Goal: Task Accomplishment & Management: Complete application form

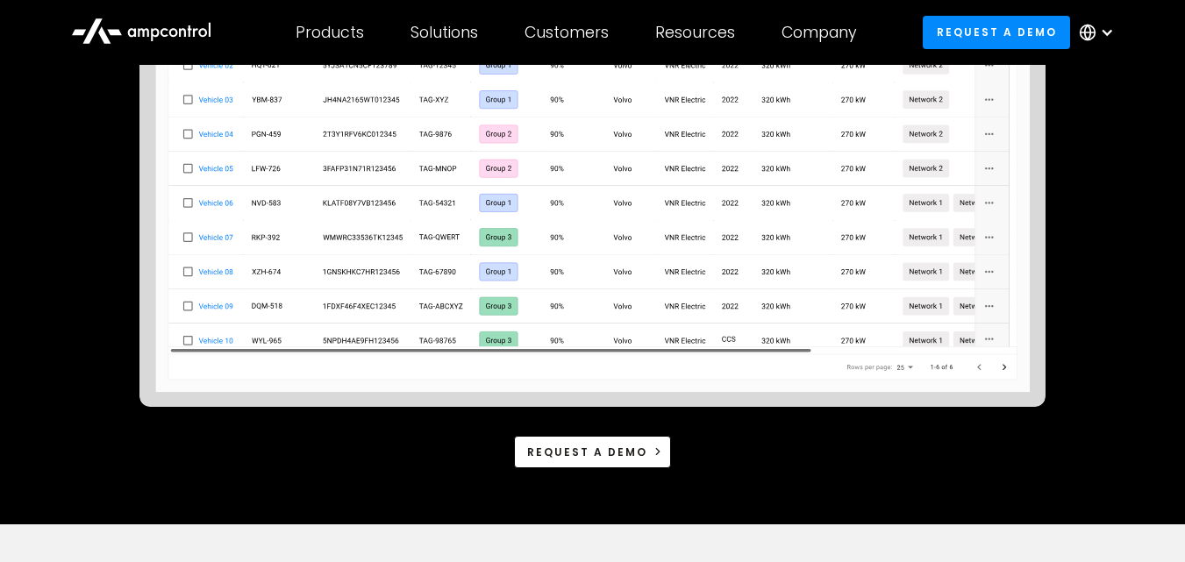
scroll to position [526, 0]
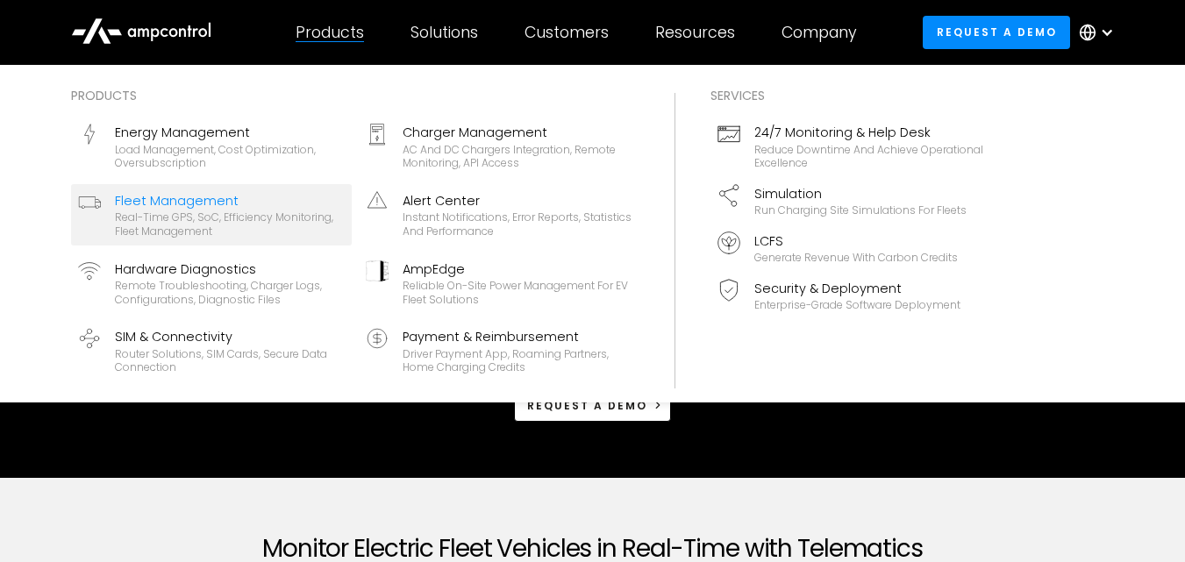
click at [338, 33] on div "Products" at bounding box center [330, 32] width 68 height 19
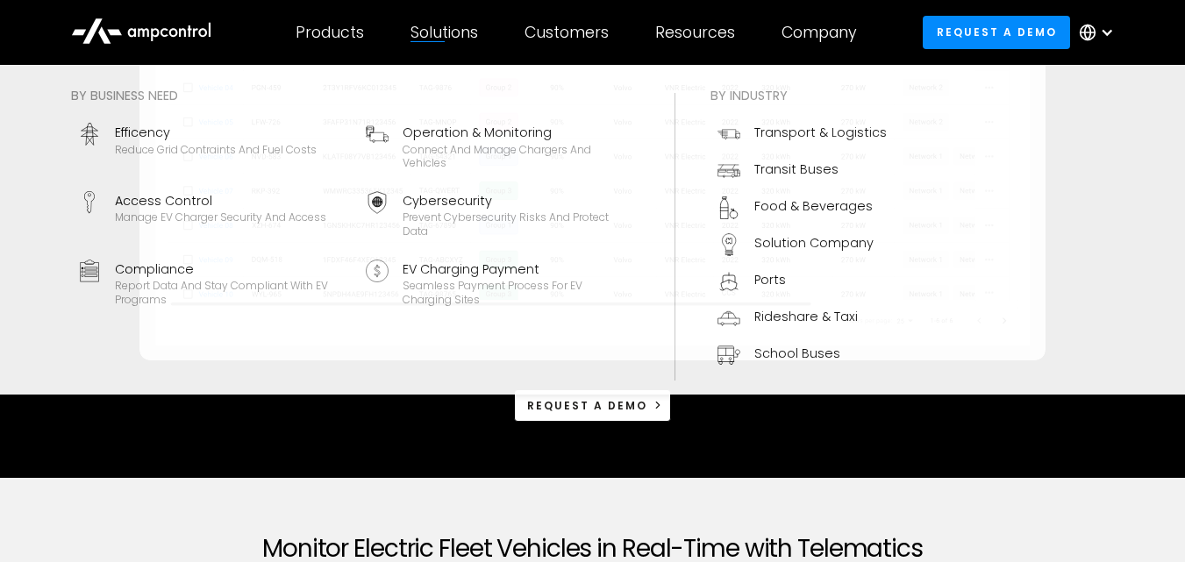
click at [460, 27] on div "Solutions" at bounding box center [444, 32] width 68 height 19
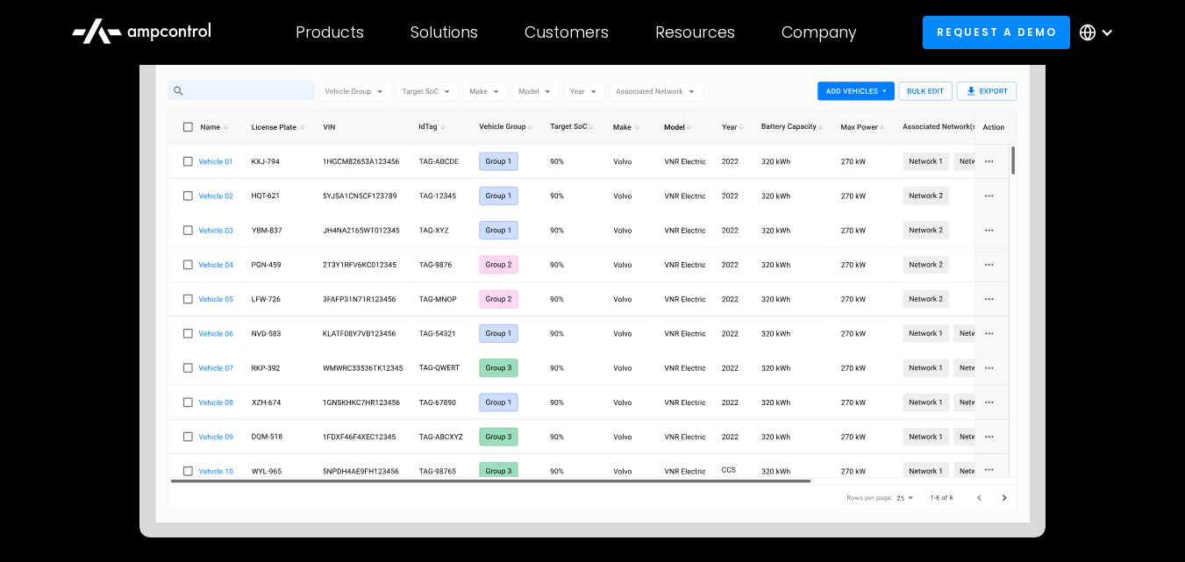
scroll to position [614, 0]
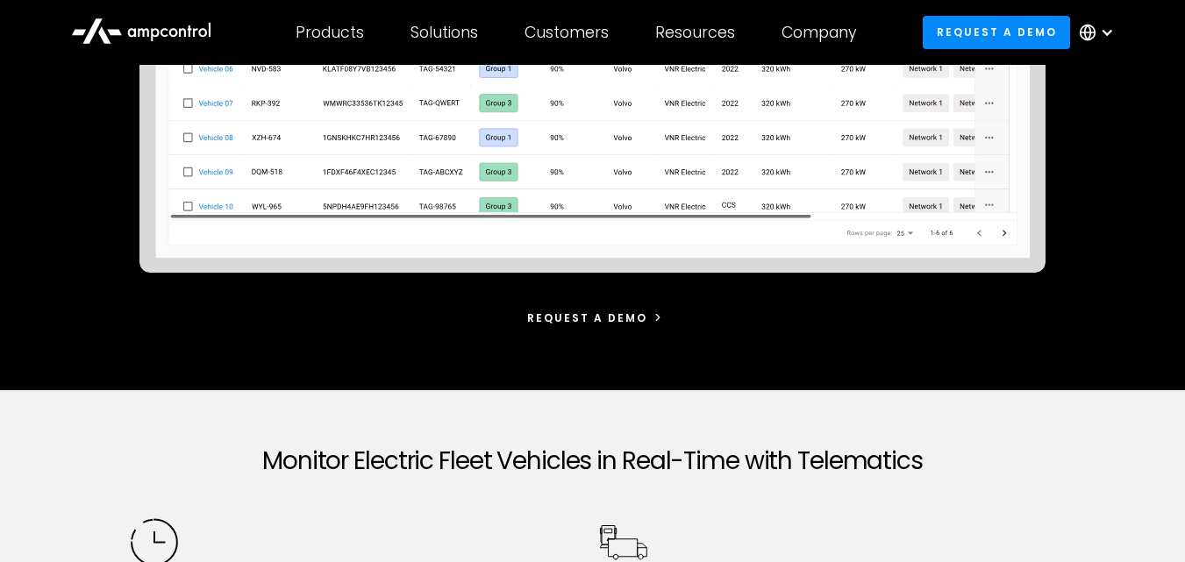
click at [611, 317] on div "Request a demo" at bounding box center [587, 318] width 120 height 16
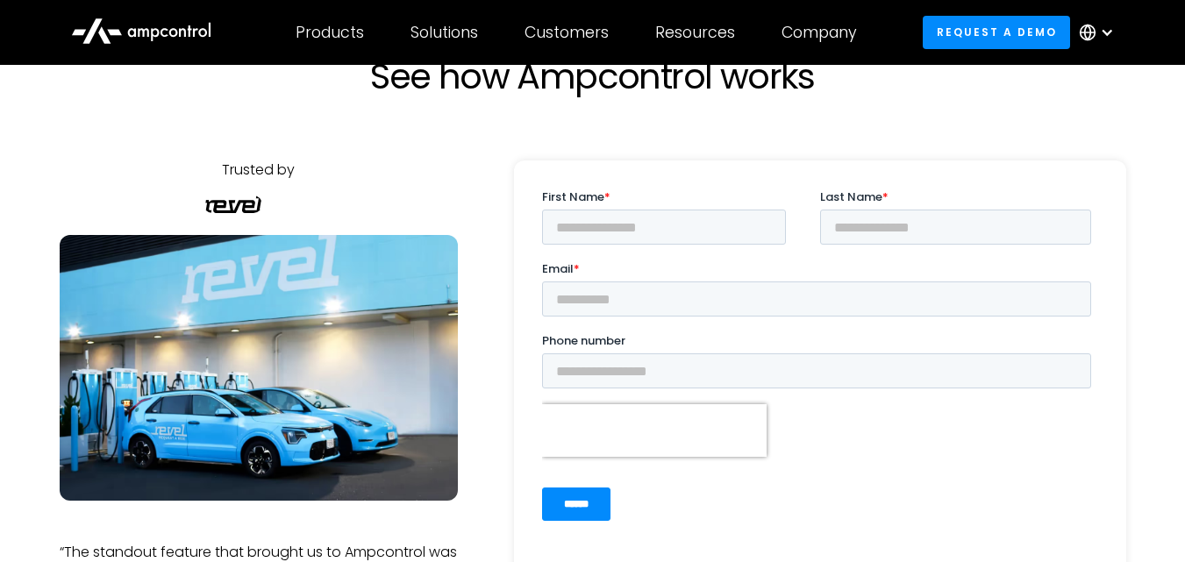
scroll to position [88, 0]
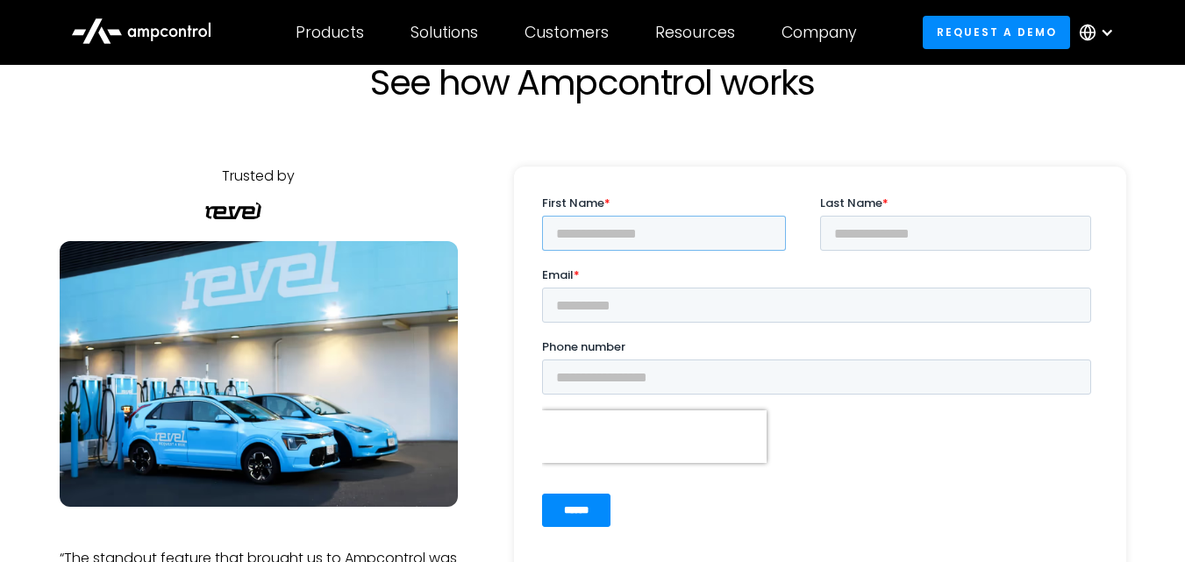
click at [641, 239] on input "First Name *" at bounding box center [663, 233] width 244 height 35
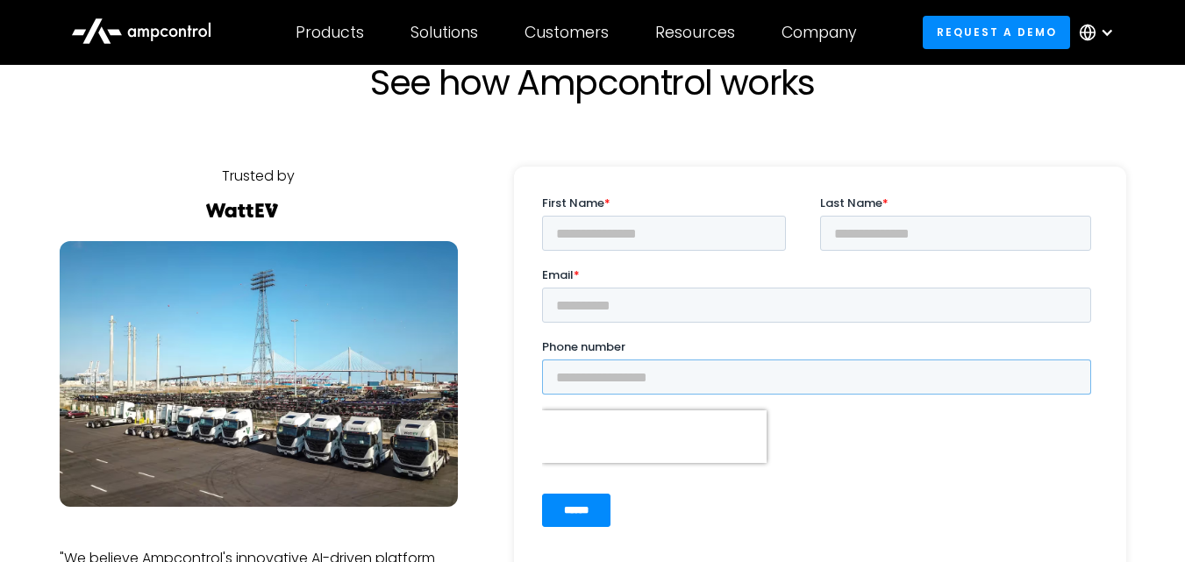
click at [628, 383] on input "Phone number" at bounding box center [815, 377] width 549 height 35
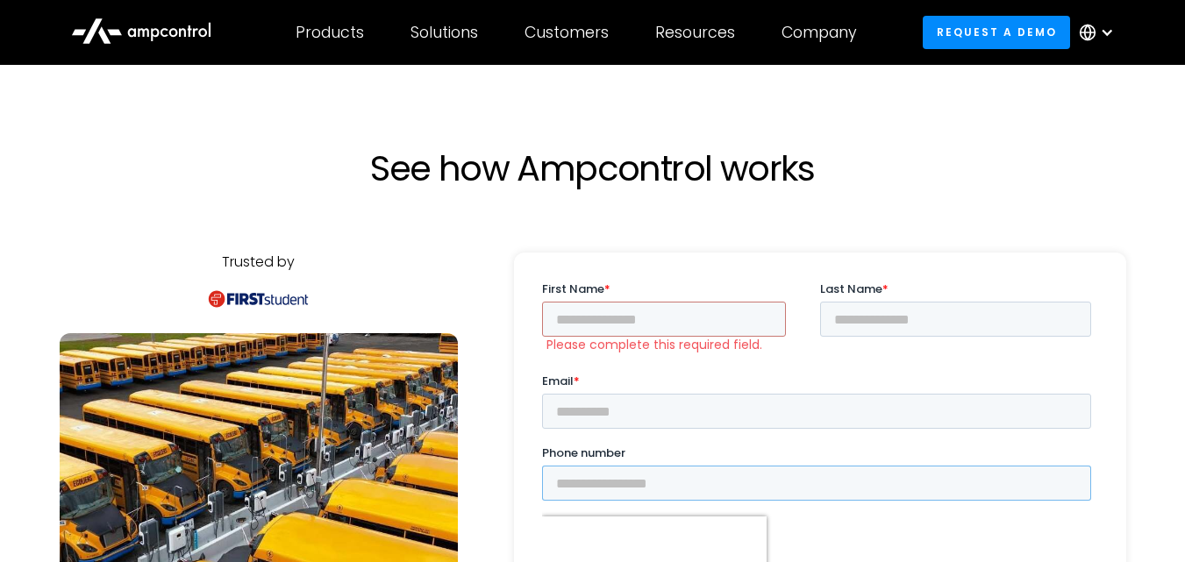
scroll to position [0, 0]
